Goal: Task Accomplishment & Management: Manage account settings

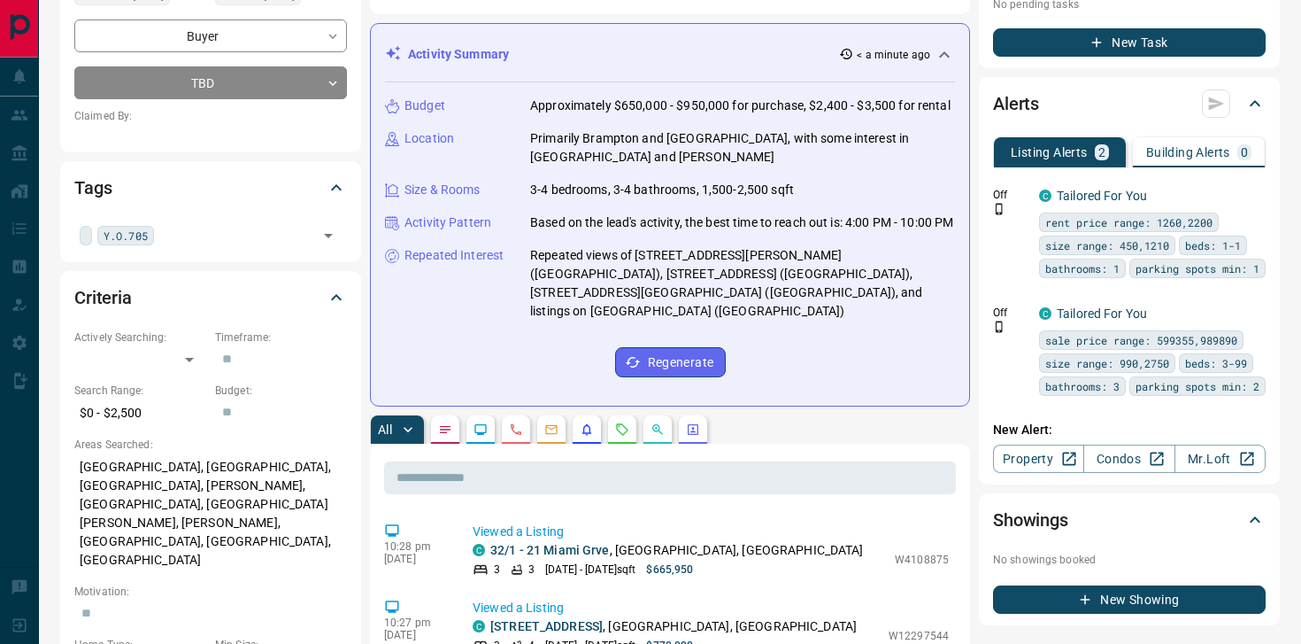
scroll to position [269, 0]
click at [689, 441] on button "button" at bounding box center [693, 430] width 28 height 28
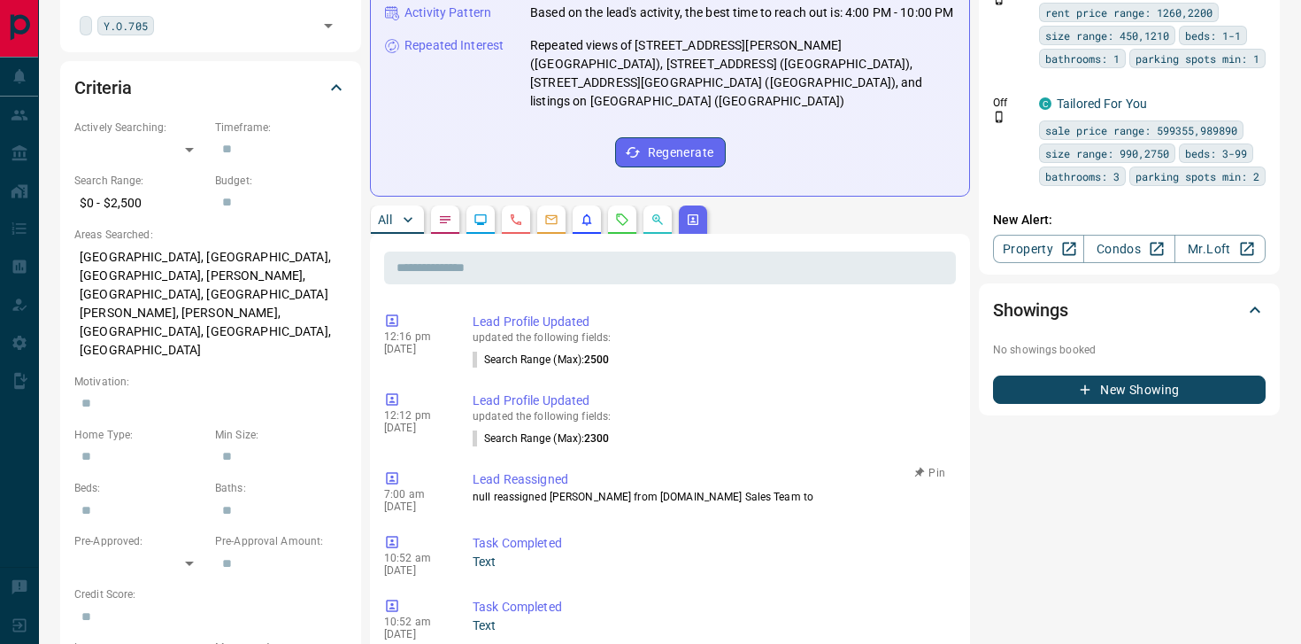
scroll to position [0, 0]
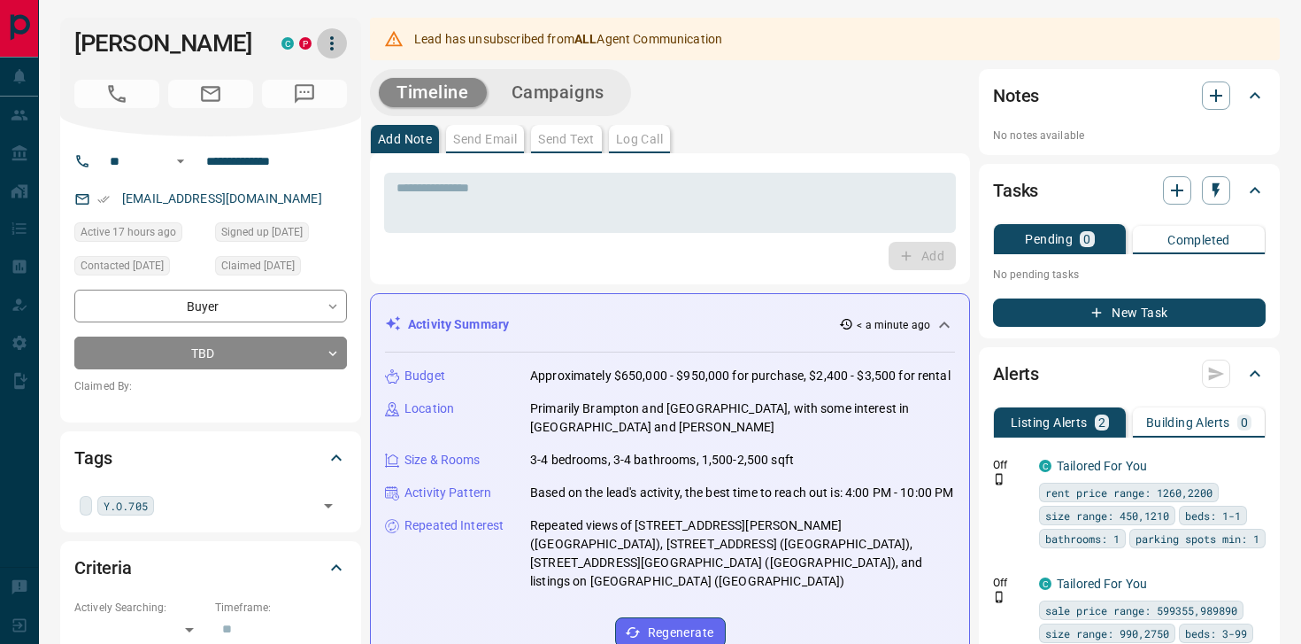
click at [327, 53] on icon "button" at bounding box center [331, 43] width 21 height 21
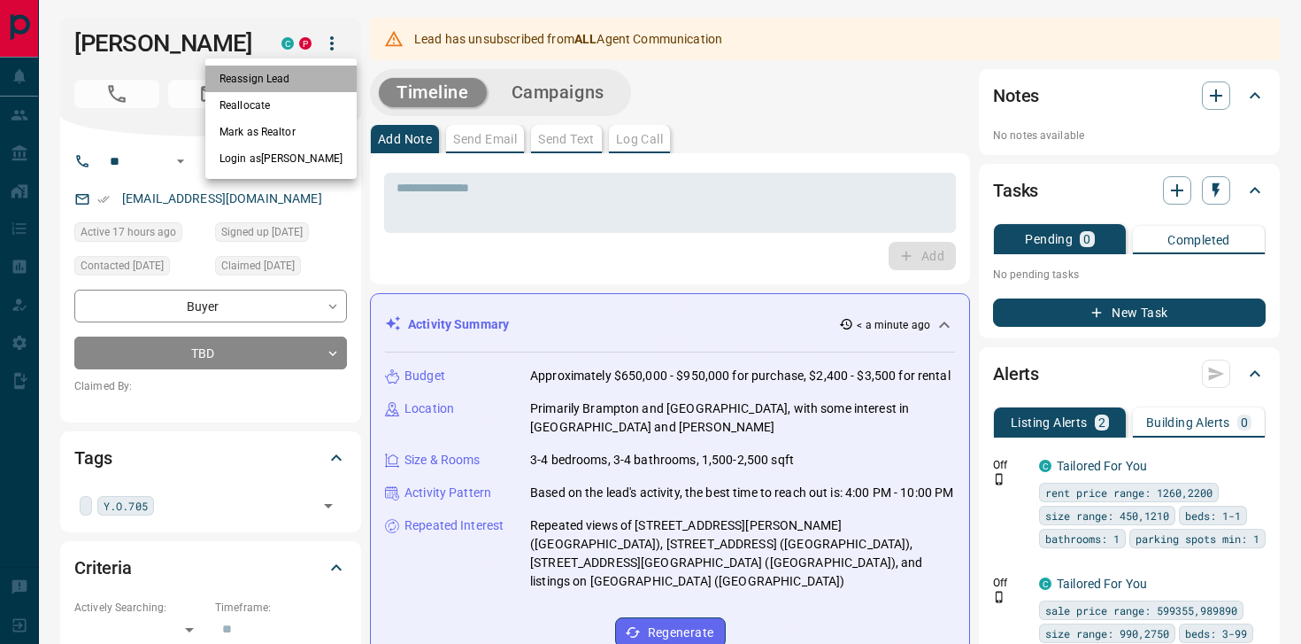
click at [295, 81] on li "Reassign Lead" at bounding box center [280, 79] width 151 height 27
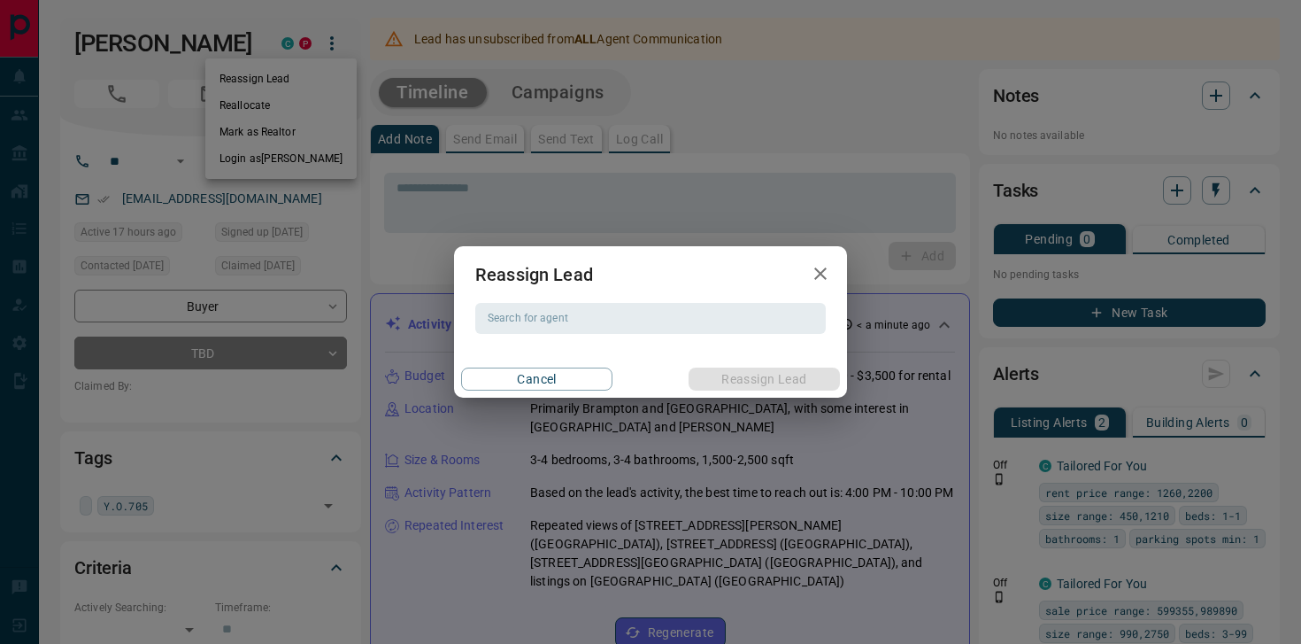
click at [556, 320] on input "Search for agent" at bounding box center [649, 317] width 337 height 19
click at [563, 355] on li "Sunita Saniary" at bounding box center [650, 354] width 351 height 27
type input "**********"
click at [743, 382] on button "Reassign Lead" at bounding box center [764, 378] width 151 height 23
